Goal: Task Accomplishment & Management: Use online tool/utility

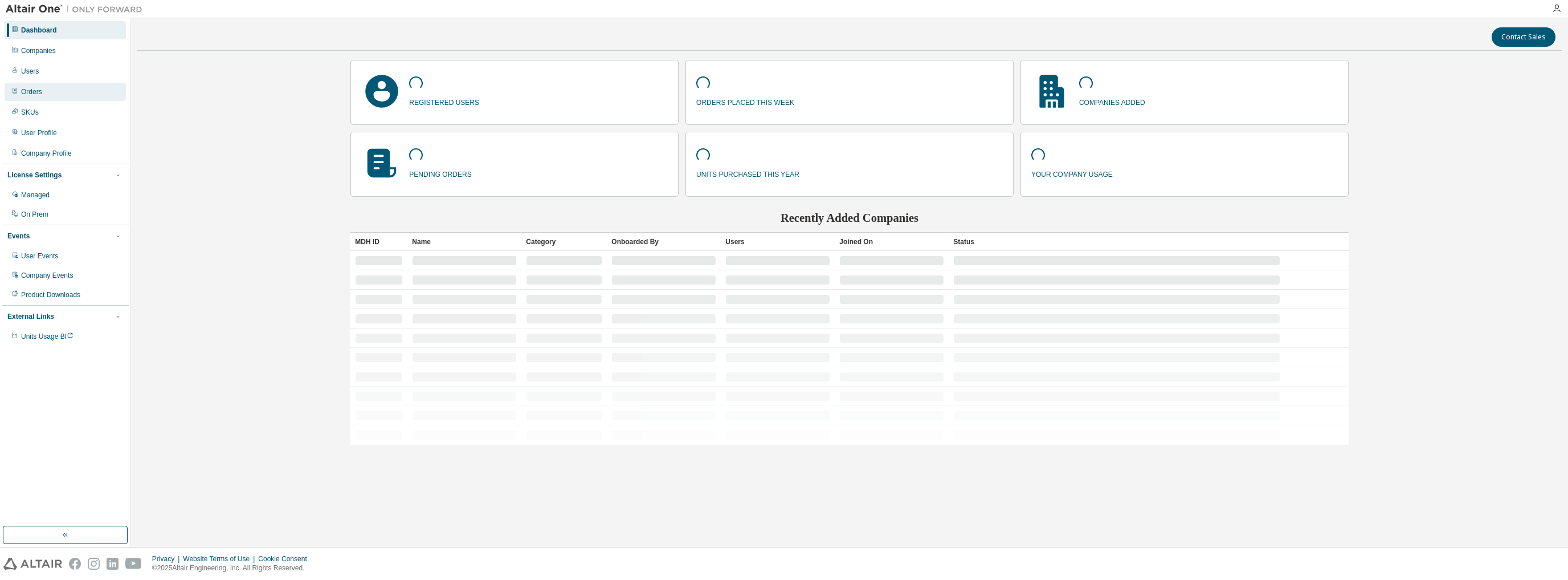
drag, startPoint x: 54, startPoint y: 67, endPoint x: 93, endPoint y: 82, distance: 41.8
click at [55, 67] on div "Users" at bounding box center [64, 71] width 121 height 19
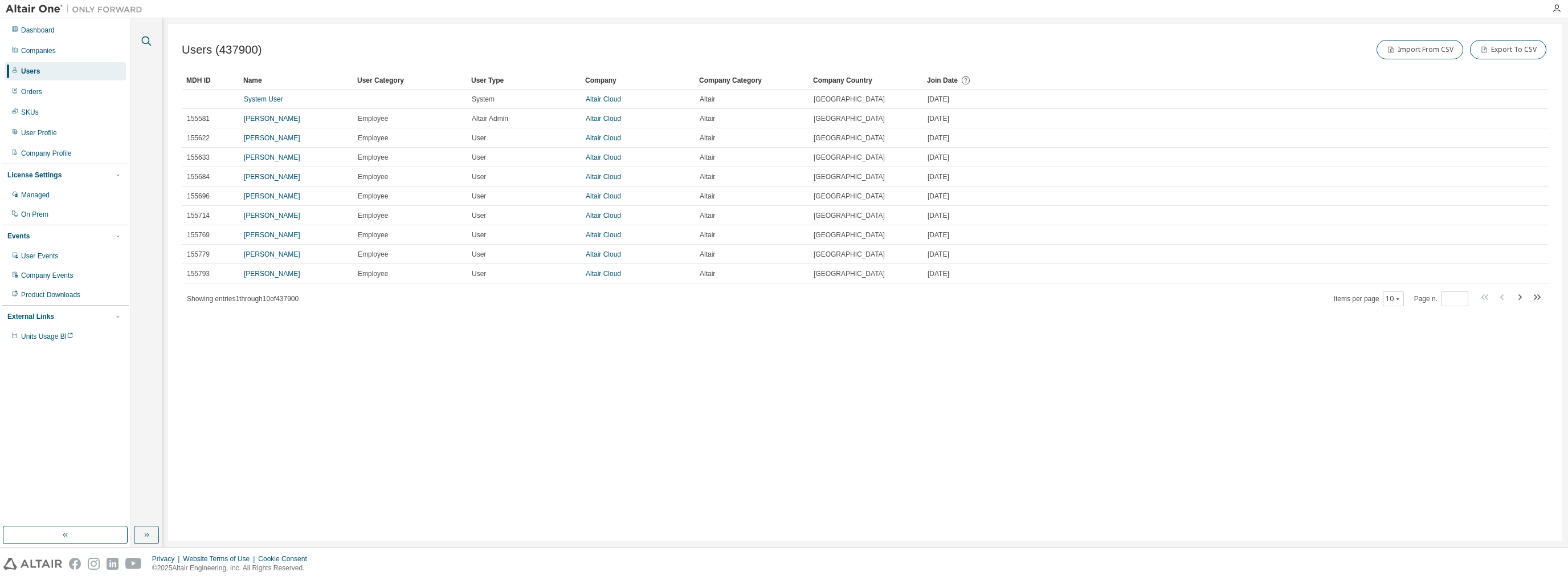
click at [148, 41] on icon "button" at bounding box center [146, 41] width 9 height 9
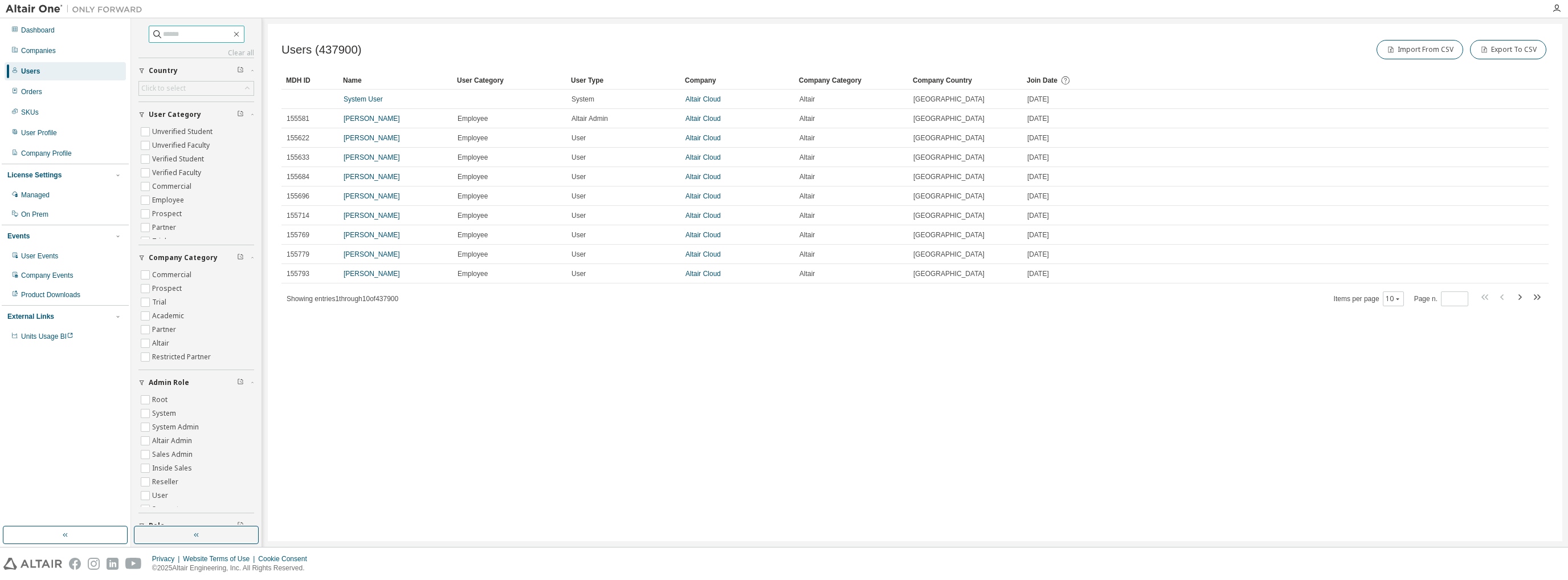
paste input "**********"
type input "**********"
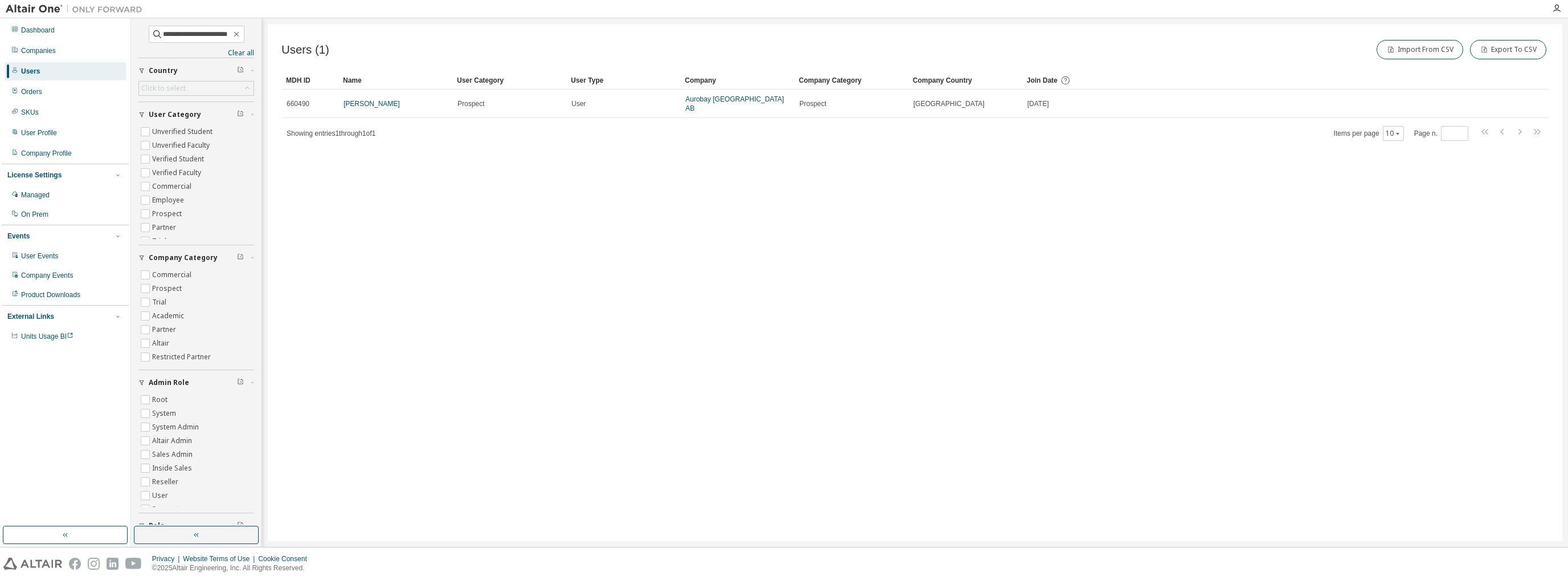
drag, startPoint x: 375, startPoint y: 98, endPoint x: 408, endPoint y: 135, distance: 49.6
click at [375, 100] on link "Rifat Memis" at bounding box center [371, 103] width 57 height 8
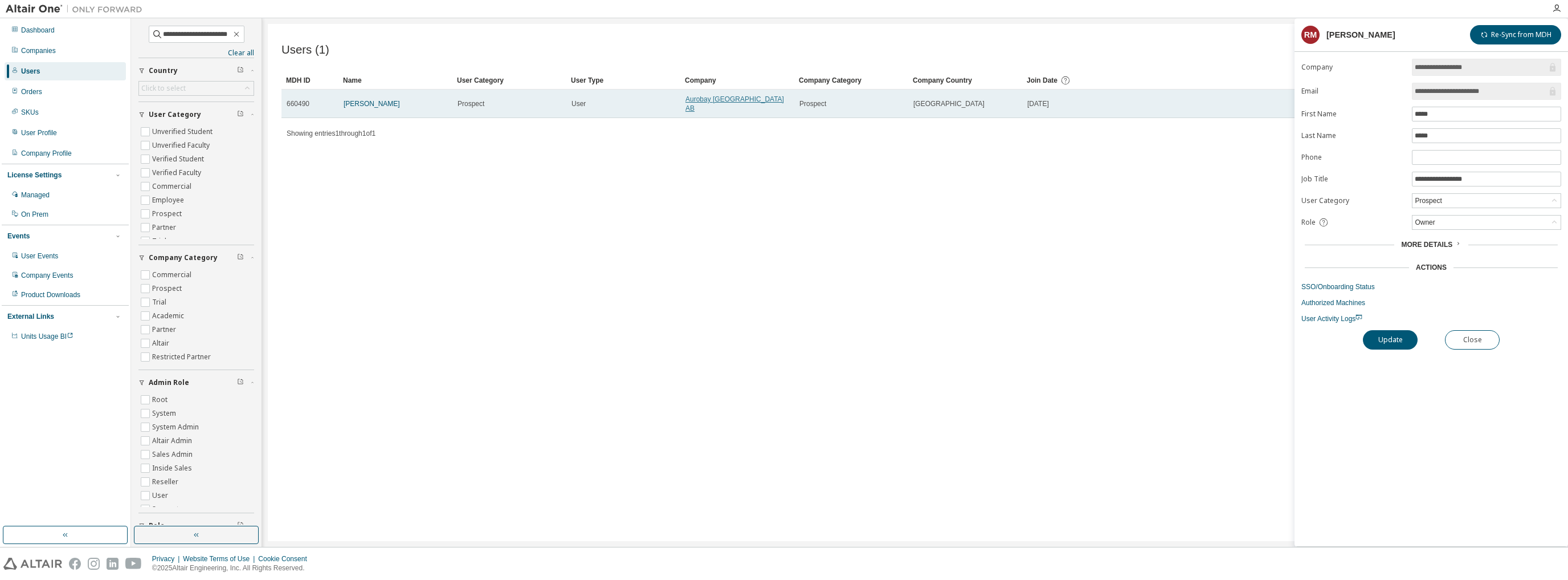
click at [709, 100] on link "Aurobay Sweden AB" at bounding box center [735, 103] width 98 height 17
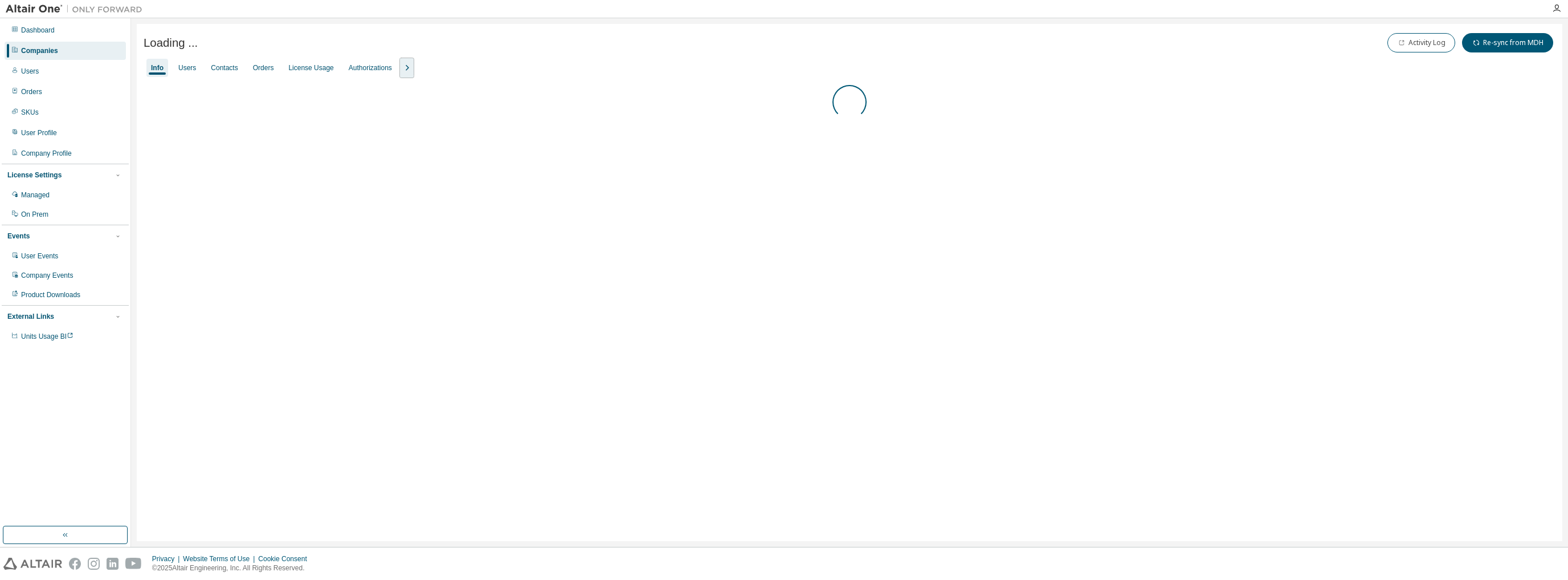
drag, startPoint x: 403, startPoint y: 69, endPoint x: 385, endPoint y: 84, distance: 23.4
click at [403, 70] on icon "button" at bounding box center [407, 68] width 14 height 14
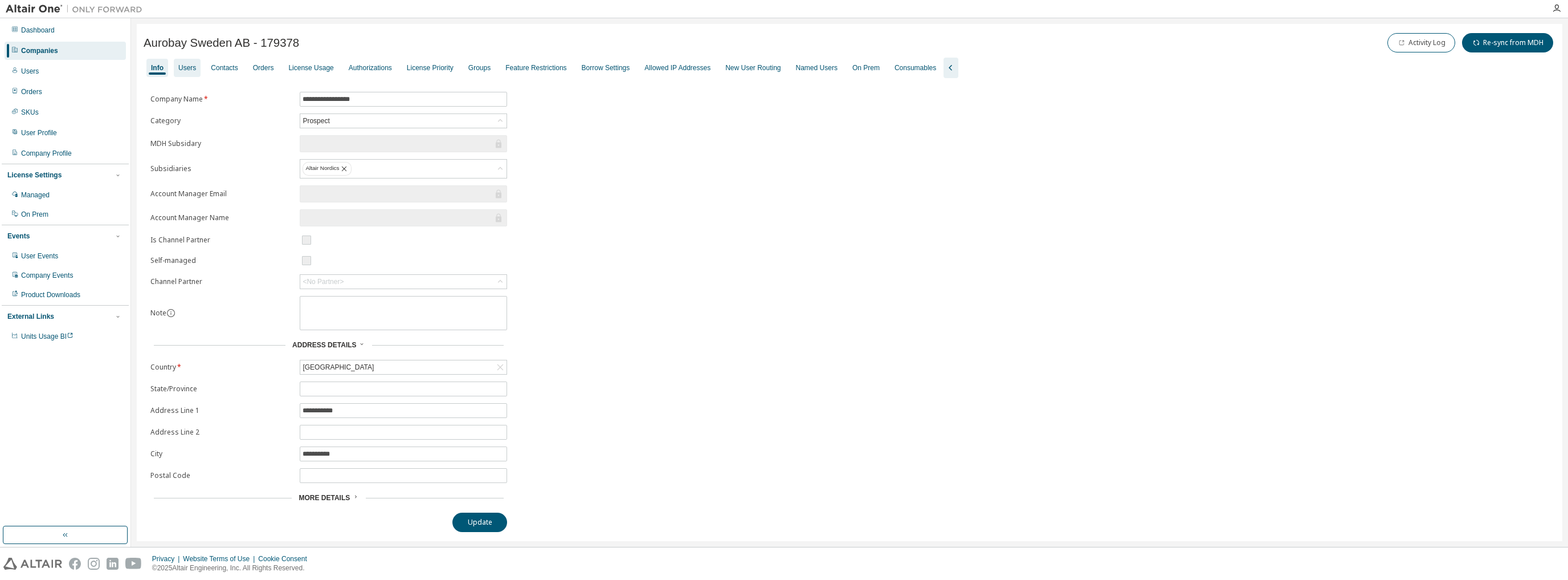
click at [194, 66] on div "Users" at bounding box center [186, 68] width 18 height 9
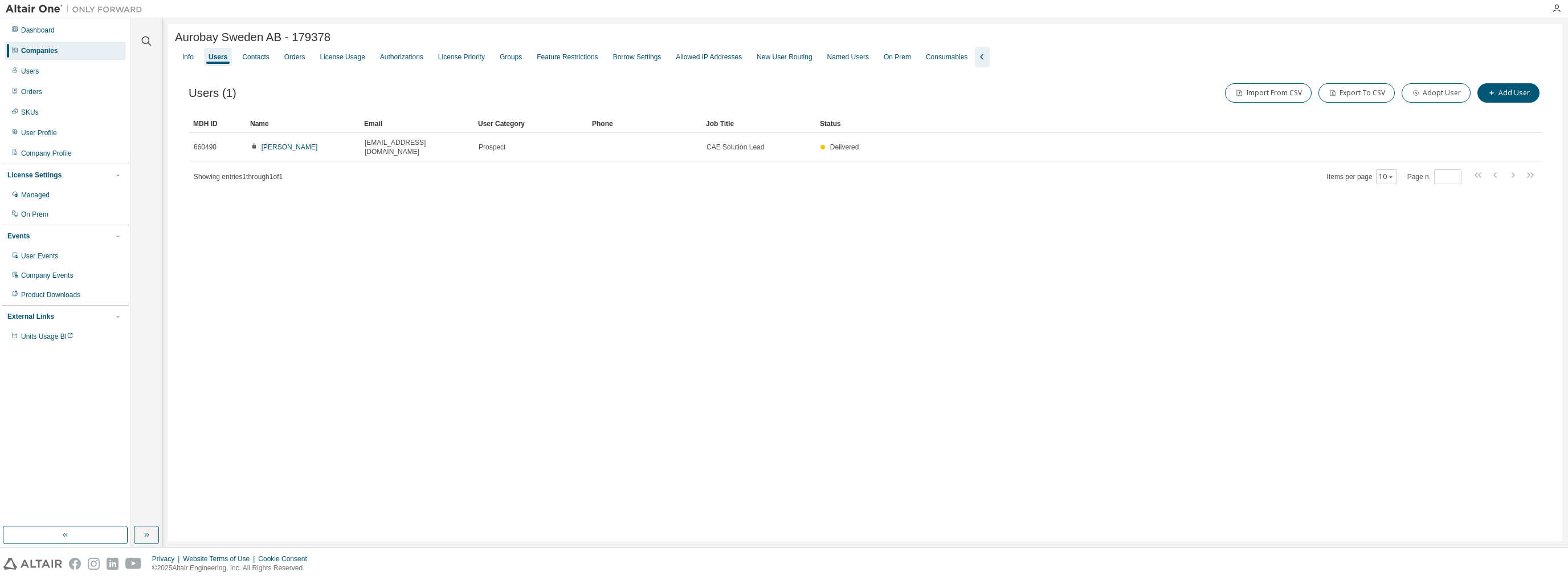
click at [279, 143] on link "Rifat Memis" at bounding box center [290, 147] width 57 height 8
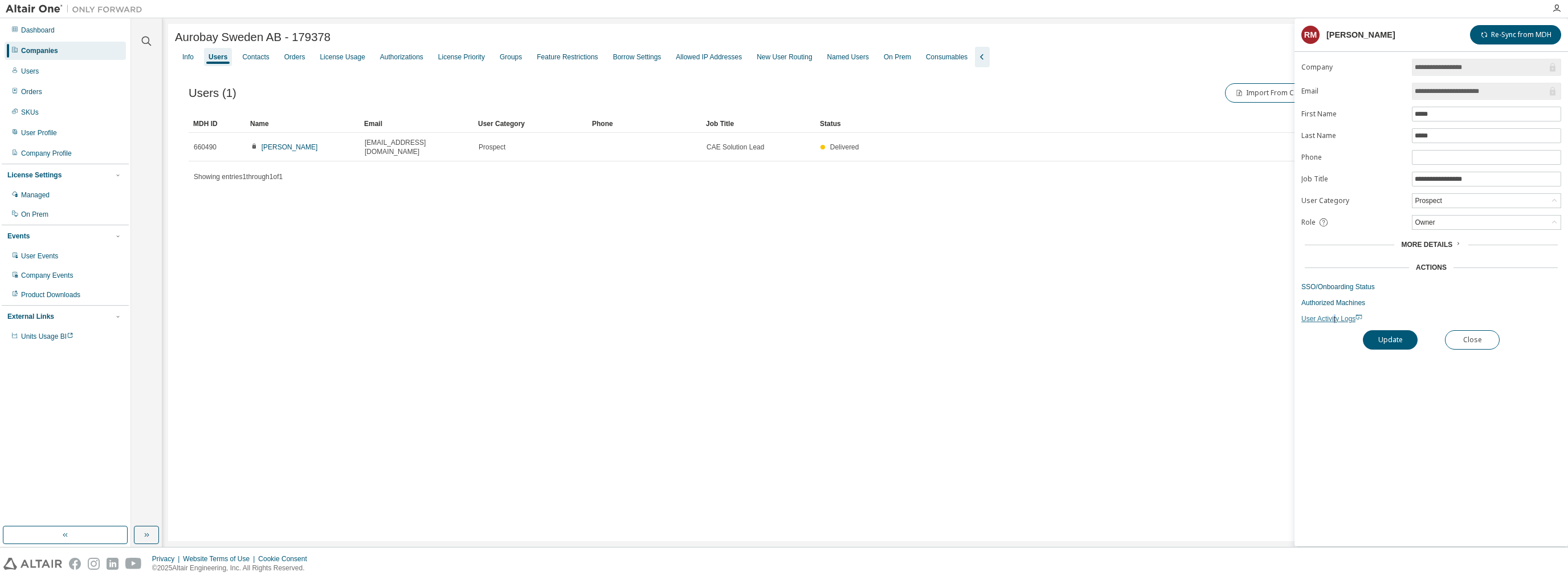
click at [1335, 315] on span "User Activity Logs" at bounding box center [1332, 318] width 61 height 8
click at [1315, 285] on link "SSO/Onboarding Status" at bounding box center [1431, 287] width 260 height 9
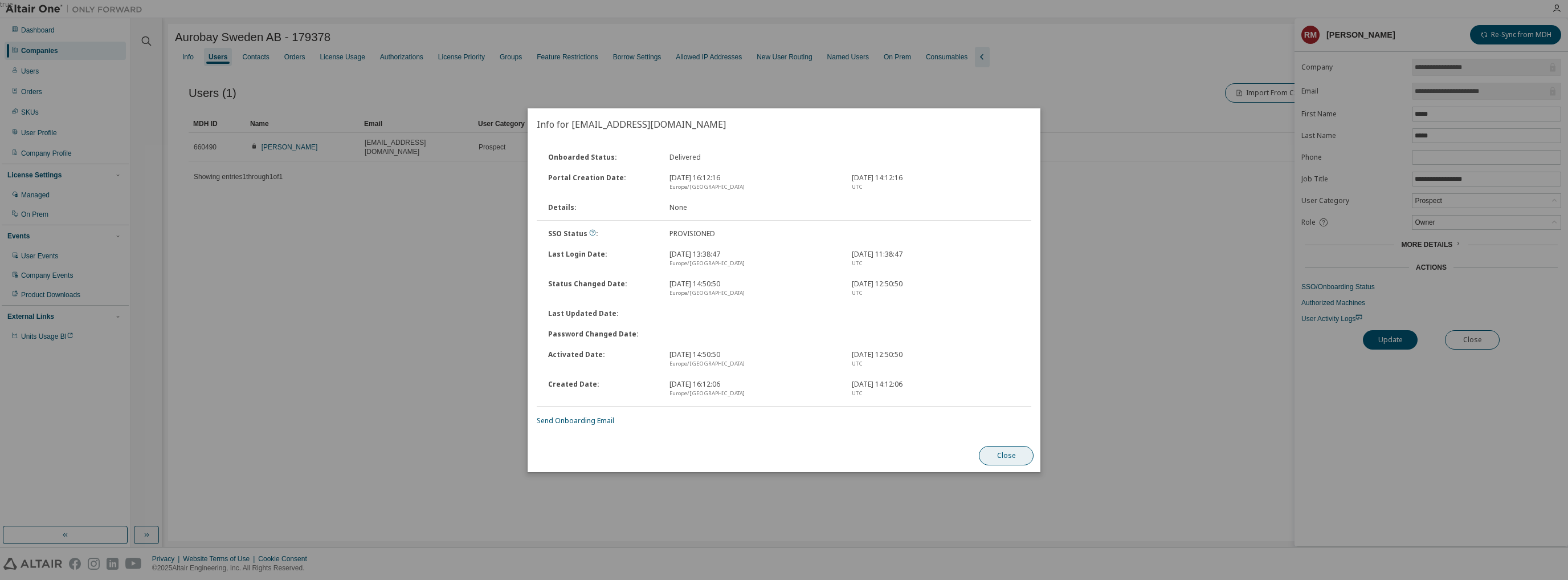
click at [1005, 459] on button "Close" at bounding box center [1006, 455] width 55 height 20
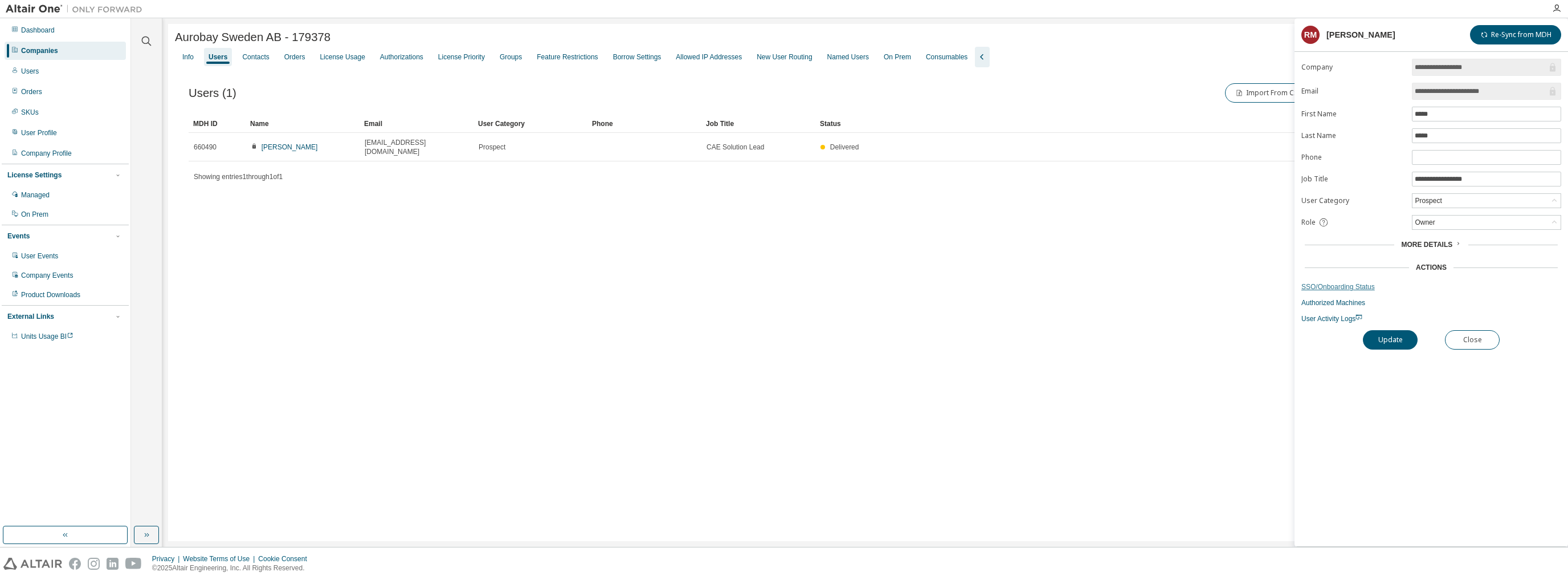
click at [1328, 287] on link "SSO/Onboarding Status" at bounding box center [1431, 287] width 260 height 9
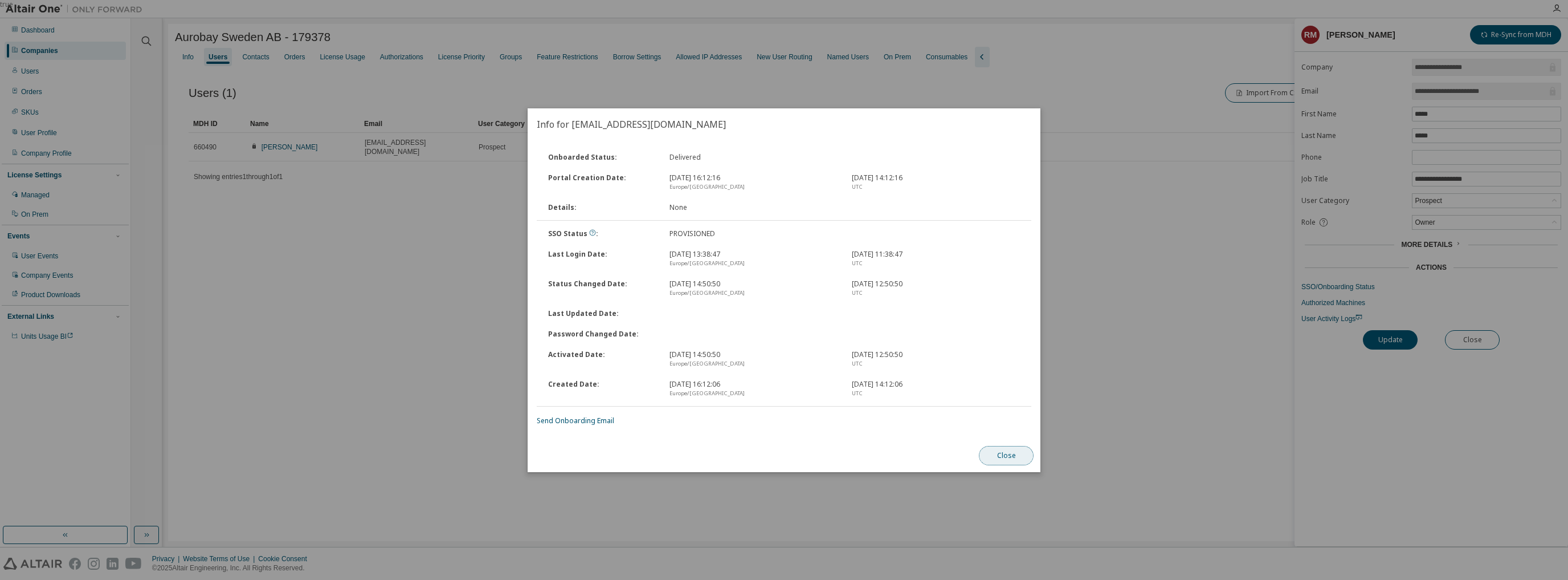
click at [1023, 452] on button "Close" at bounding box center [1006, 455] width 55 height 20
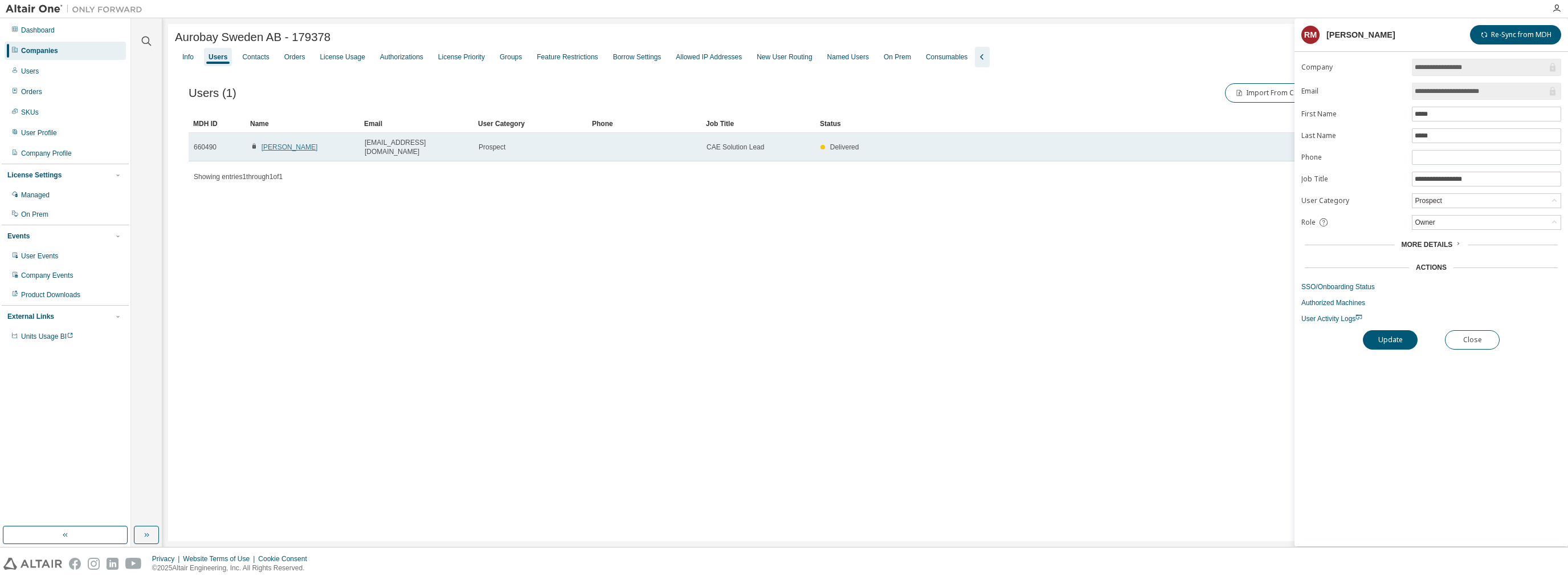
click at [267, 145] on link "Rifat Memis" at bounding box center [290, 147] width 57 height 8
click at [275, 143] on link "Rifat Memis" at bounding box center [290, 147] width 57 height 8
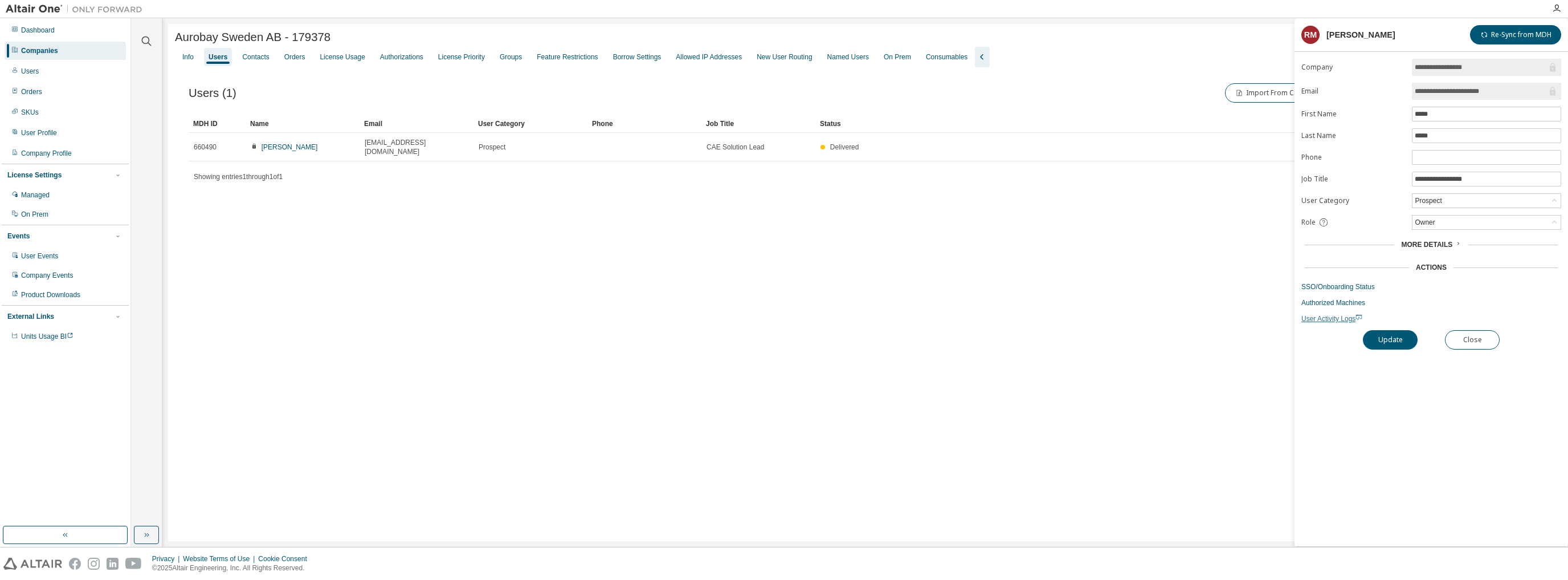
click at [1329, 315] on span "User Activity Logs" at bounding box center [1332, 318] width 61 height 8
click at [973, 335] on div "Aurobay Sweden AB - 179378 Clear Load Save Save As Field Operator Value Select …" at bounding box center [865, 282] width 1394 height 517
drag, startPoint x: 1476, startPoint y: 343, endPoint x: 1410, endPoint y: 333, distance: 66.8
click at [1475, 343] on button "Close" at bounding box center [1472, 339] width 55 height 20
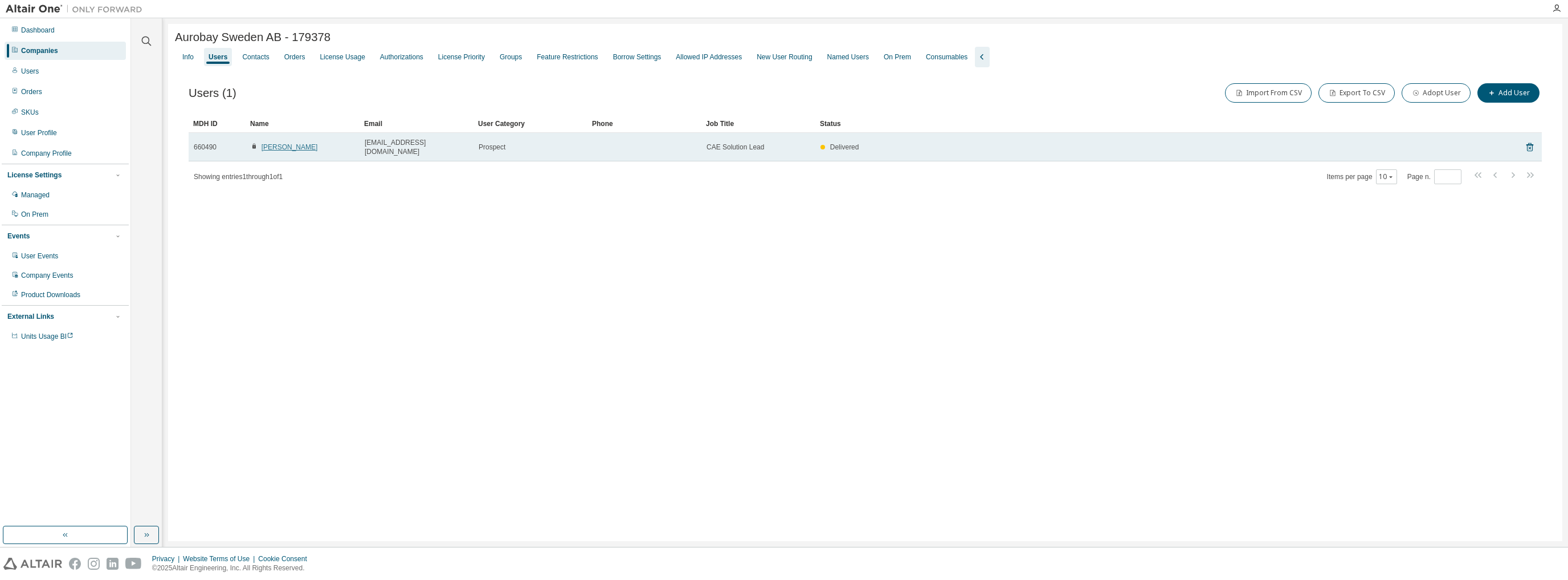
click at [280, 148] on link "Rifat Memis" at bounding box center [290, 147] width 57 height 8
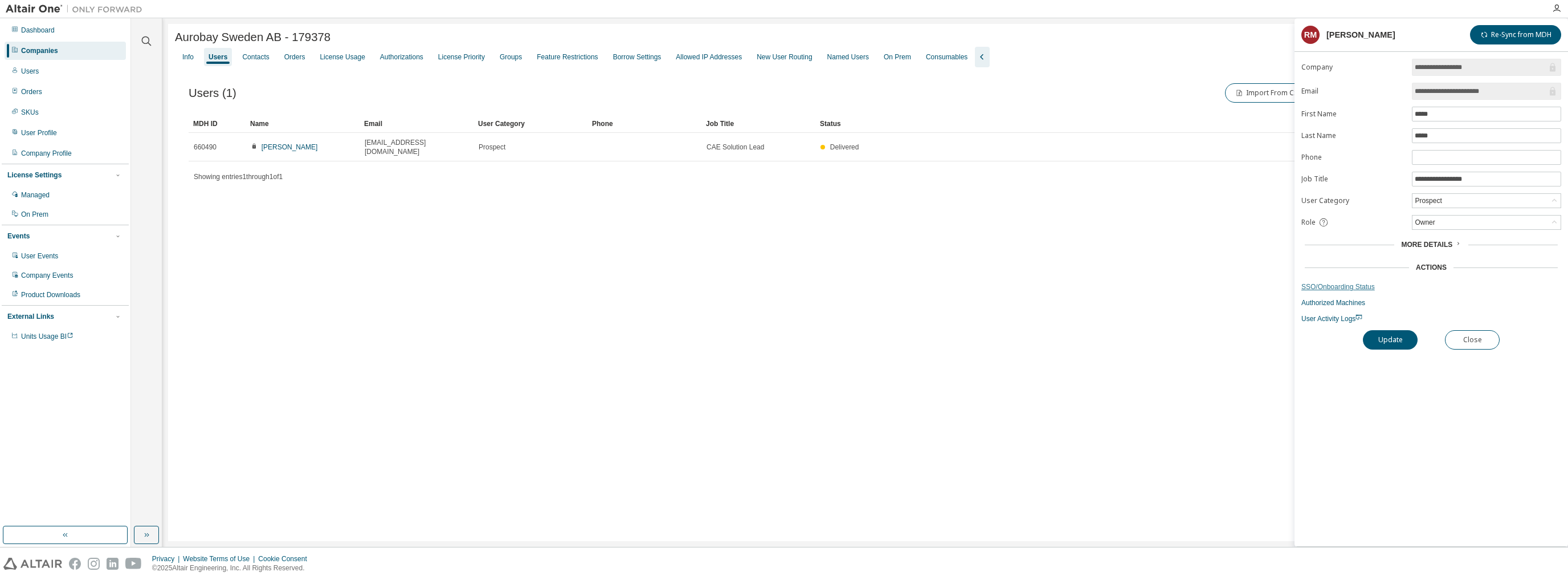
click at [1318, 288] on link "SSO/Onboarding Status" at bounding box center [1431, 287] width 260 height 9
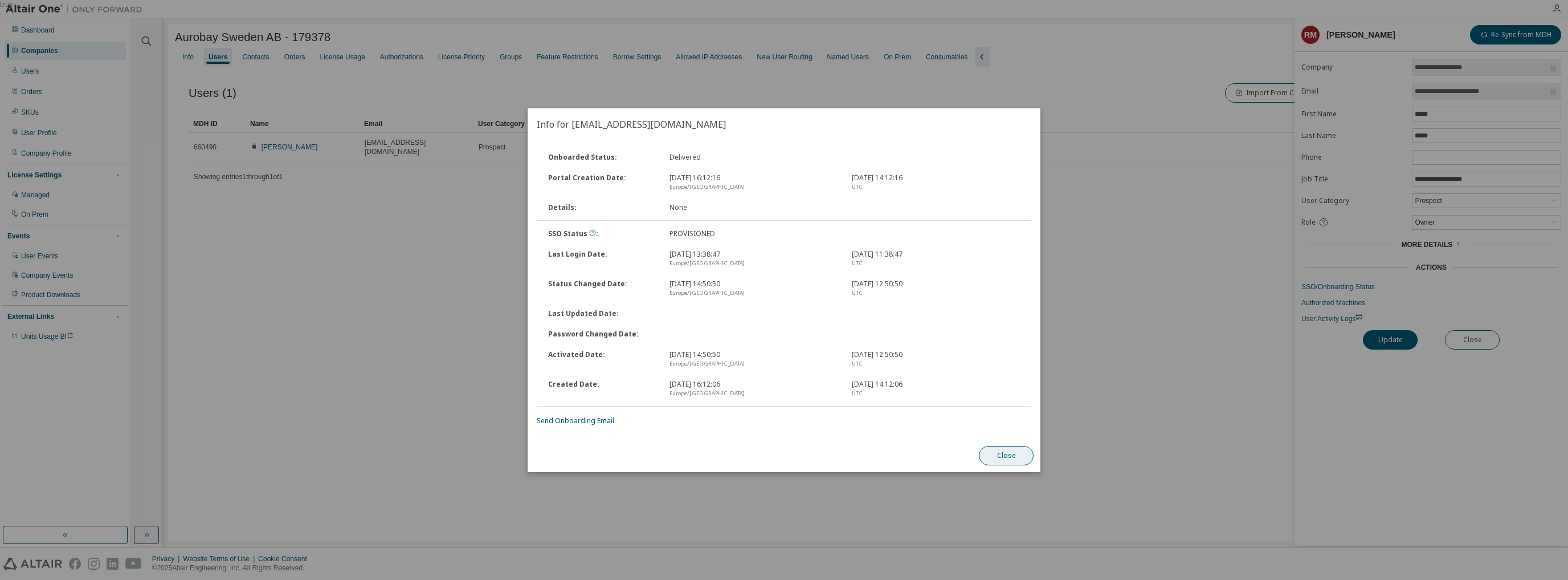
click at [1005, 456] on button "Close" at bounding box center [1006, 455] width 55 height 20
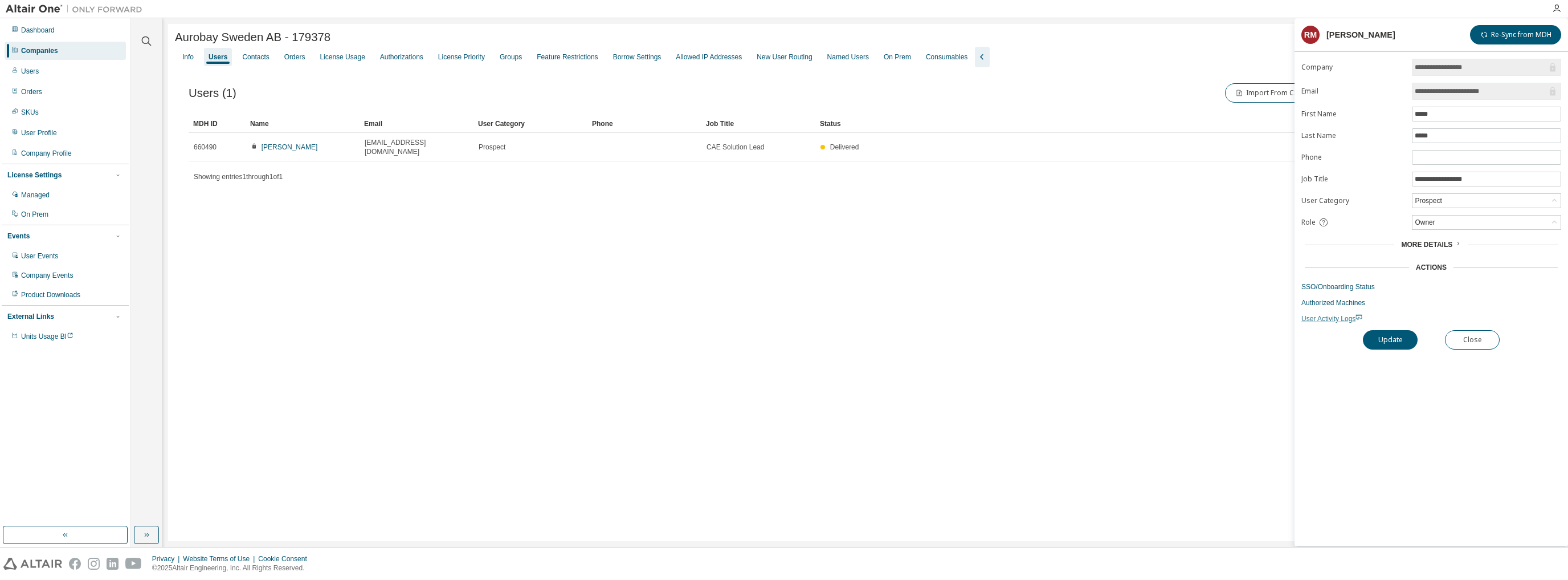
click at [1323, 315] on span "User Activity Logs" at bounding box center [1332, 318] width 61 height 8
click at [1320, 319] on span "User Activity Logs" at bounding box center [1332, 318] width 61 height 8
click at [1343, 315] on span "User Activity Logs" at bounding box center [1332, 318] width 61 height 8
click at [1345, 284] on link "SSO/Onboarding Status" at bounding box center [1431, 287] width 260 height 9
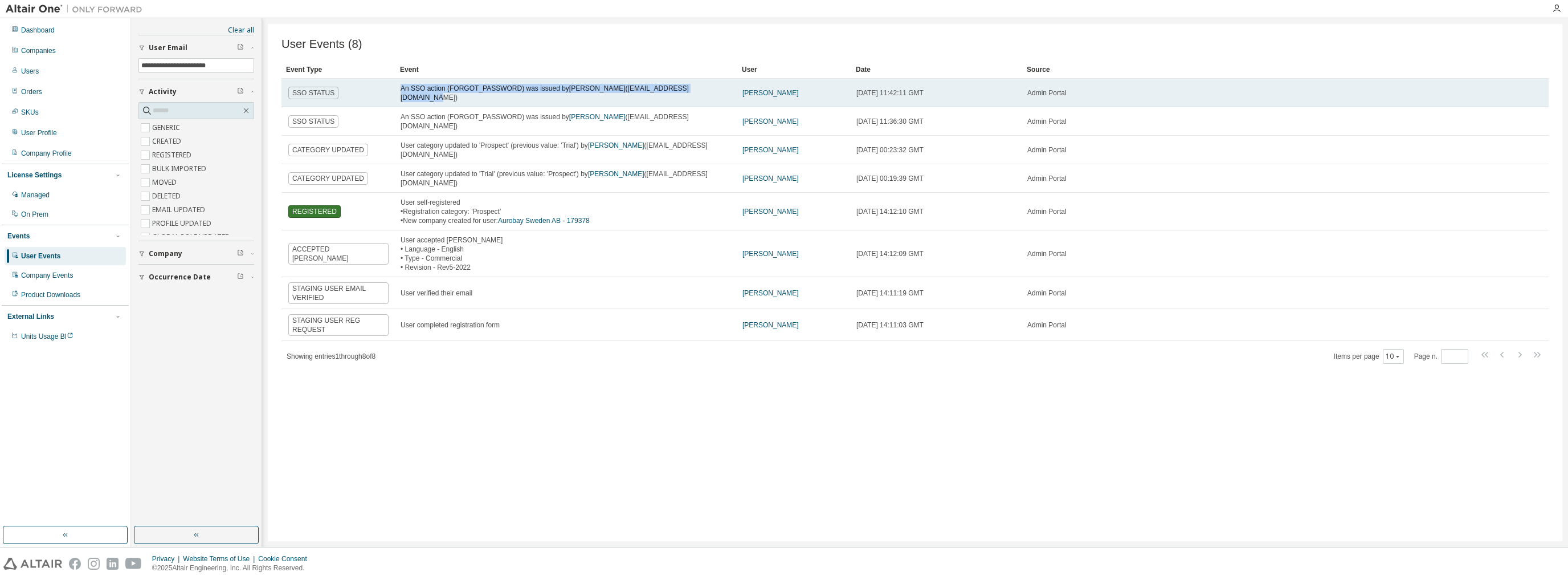
drag, startPoint x: 401, startPoint y: 95, endPoint x: 681, endPoint y: 89, distance: 280.1
click at [681, 89] on div "An SSO action (FORGOT_PASSWORD) was issued by Rifat Memis (rifat.memis@aurobay.…" at bounding box center [566, 93] width 331 height 19
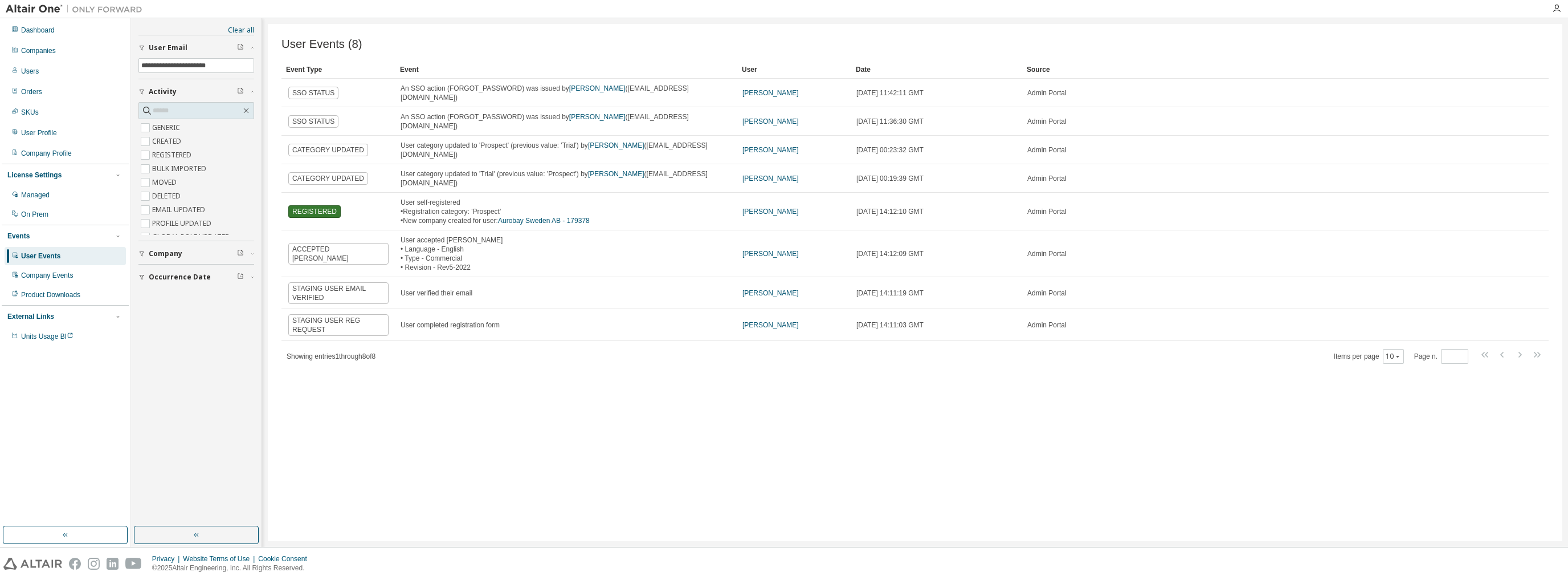
click at [510, 62] on div "User Events (8) Clear Load Save Save As Field Operator Value Select filter Sele…" at bounding box center [915, 200] width 1267 height 326
